Goal: Transaction & Acquisition: Purchase product/service

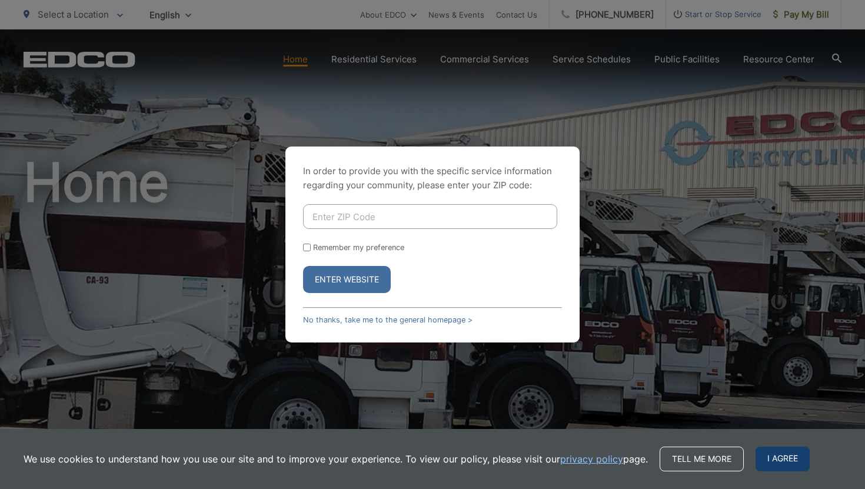
click at [768, 460] on span "I agree" at bounding box center [783, 459] width 54 height 25
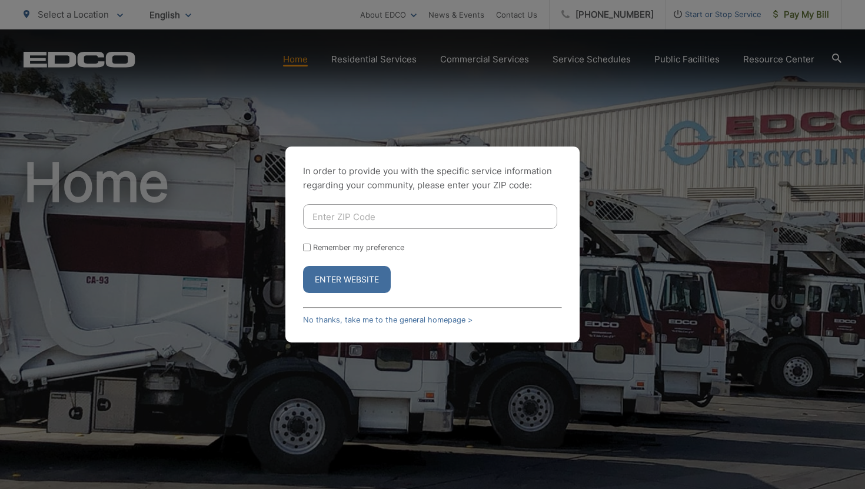
click at [571, 113] on div "In order to provide you with the specific service information regarding your co…" at bounding box center [432, 244] width 865 height 489
click at [660, 16] on div "In order to provide you with the specific service information regarding your co…" at bounding box center [432, 244] width 865 height 489
click at [531, 12] on div "In order to provide you with the specific service information regarding your co…" at bounding box center [432, 244] width 865 height 489
click at [351, 224] on input "Enter ZIP Code" at bounding box center [430, 216] width 254 height 25
type input "92028"
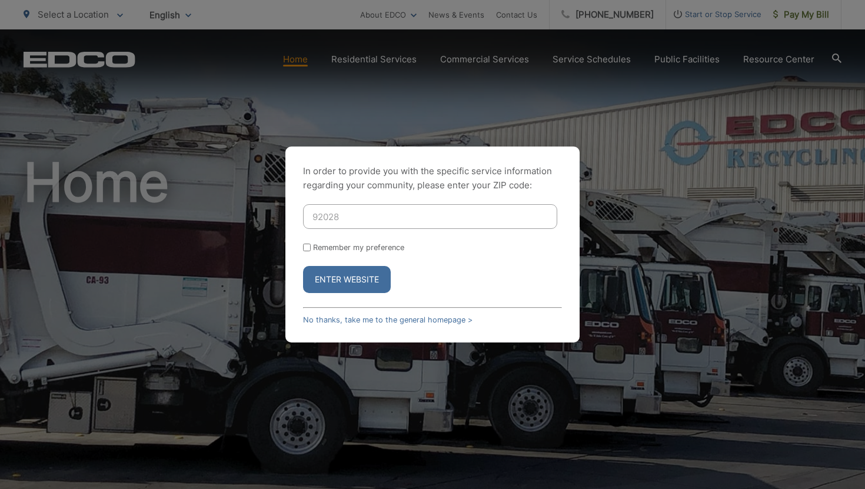
click at [303, 266] on button "Enter Website" at bounding box center [347, 279] width 88 height 27
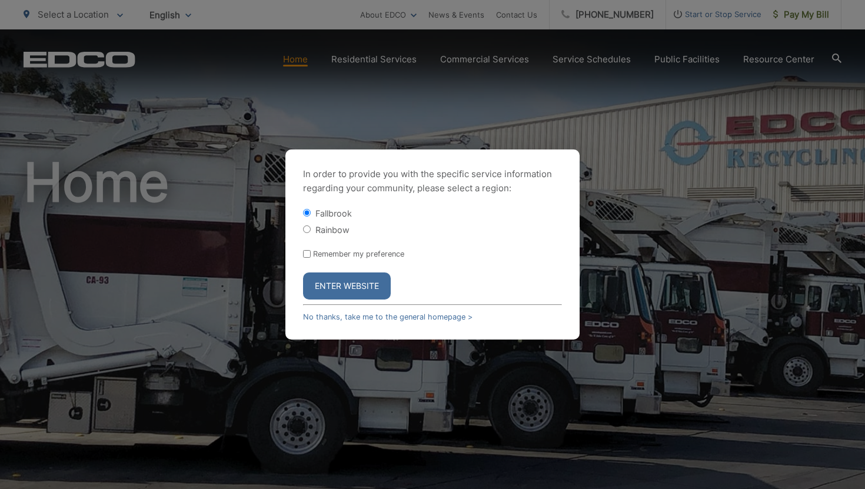
click at [343, 285] on button "Enter Website" at bounding box center [347, 285] width 88 height 27
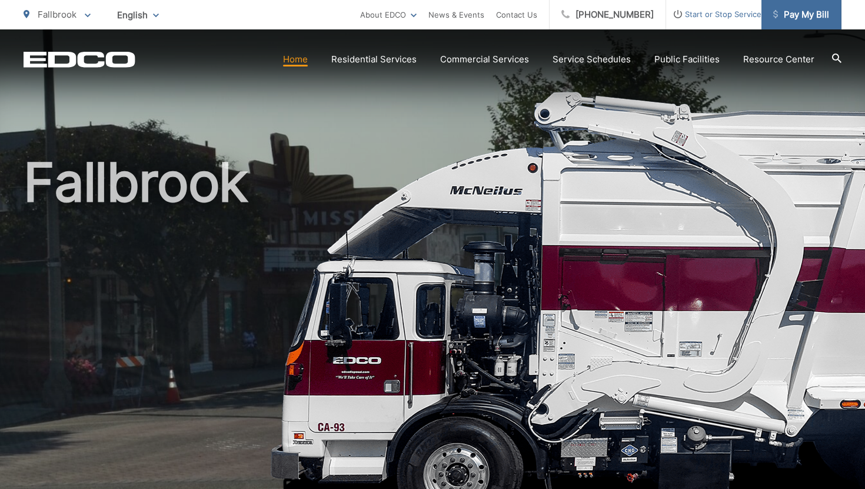
click at [798, 18] on span "Pay My Bill" at bounding box center [801, 15] width 56 height 14
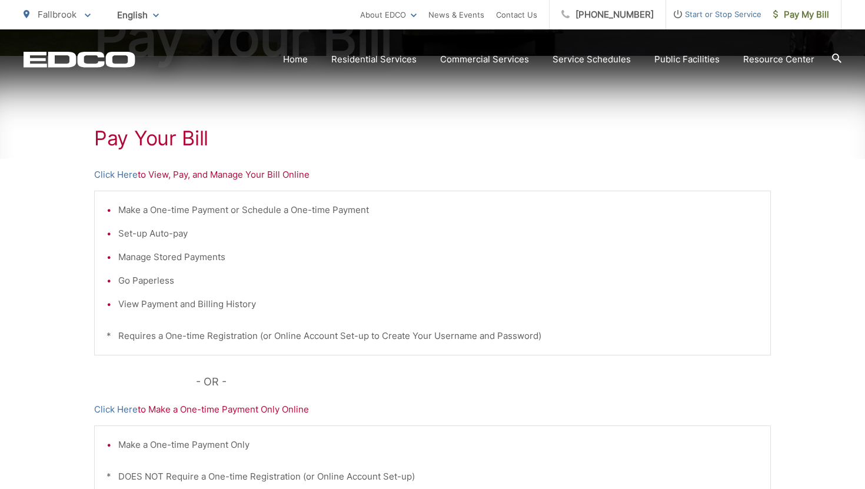
scroll to position [180, 0]
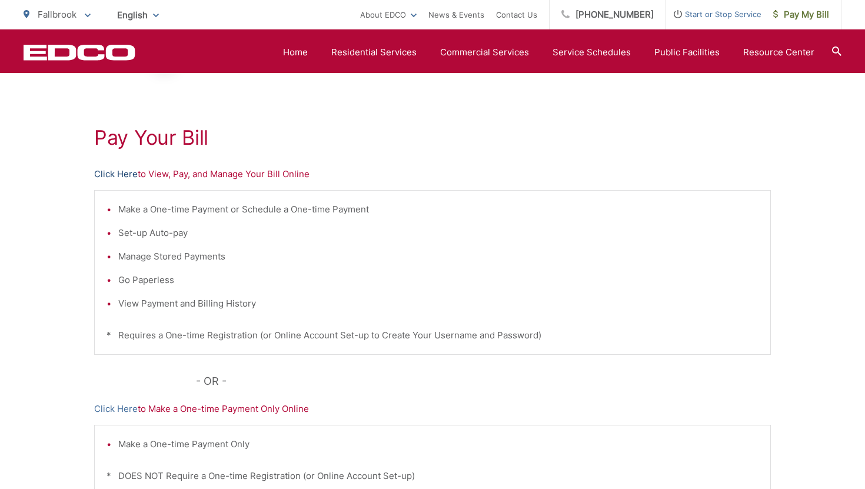
click at [117, 174] on link "Click Here" at bounding box center [116, 174] width 44 height 14
